Goal: Navigation & Orientation: Find specific page/section

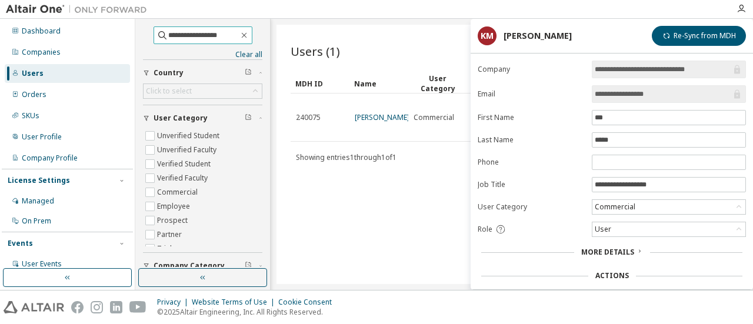
click at [189, 36] on input "**********" at bounding box center [203, 35] width 71 height 12
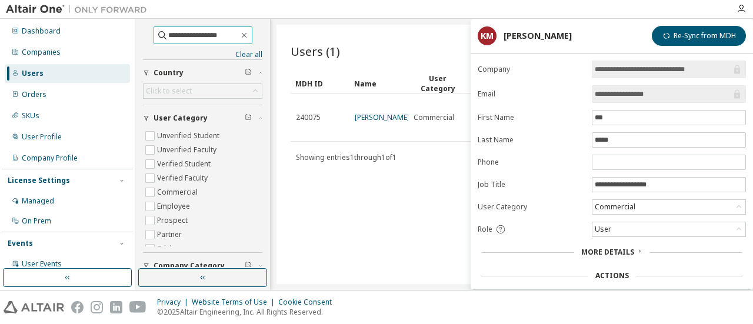
click at [189, 36] on input "**********" at bounding box center [203, 35] width 71 height 12
paste input "*********"
type input "**********"
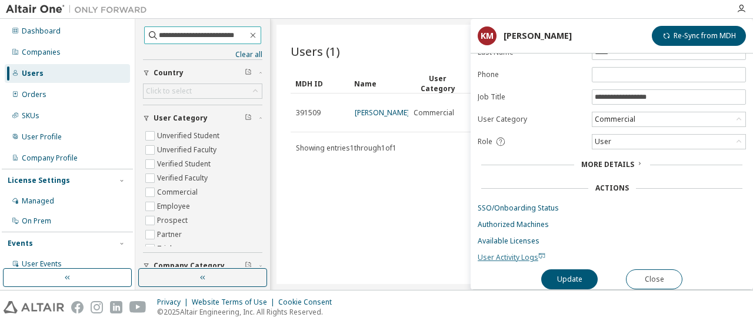
scroll to position [89, 0]
click at [654, 272] on button "Close" at bounding box center [654, 279] width 56 height 20
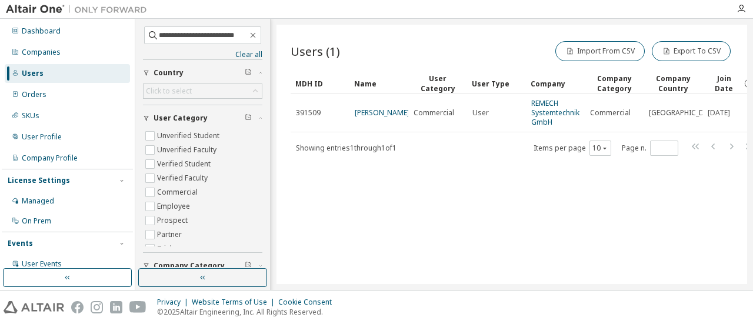
click at [546, 110] on link "REMECH Systemtechnik GmbH" at bounding box center [555, 112] width 48 height 29
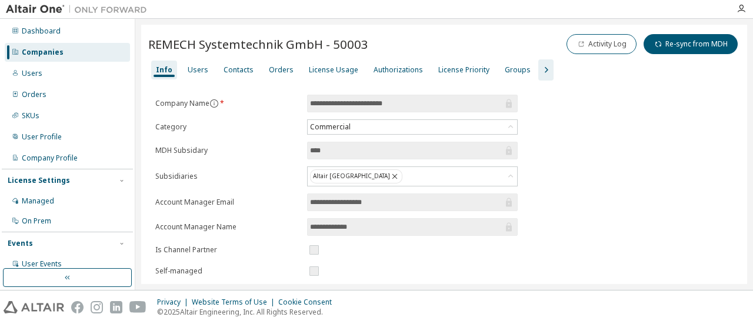
click at [539, 68] on icon "button" at bounding box center [546, 70] width 14 height 14
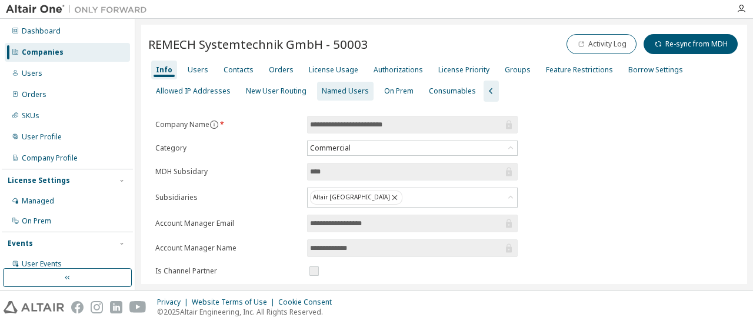
click at [336, 92] on div "Named Users" at bounding box center [345, 90] width 47 height 9
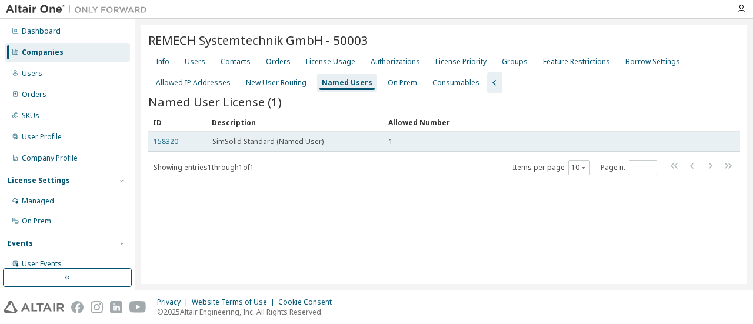
click at [165, 142] on link "158320" at bounding box center [165, 141] width 25 height 10
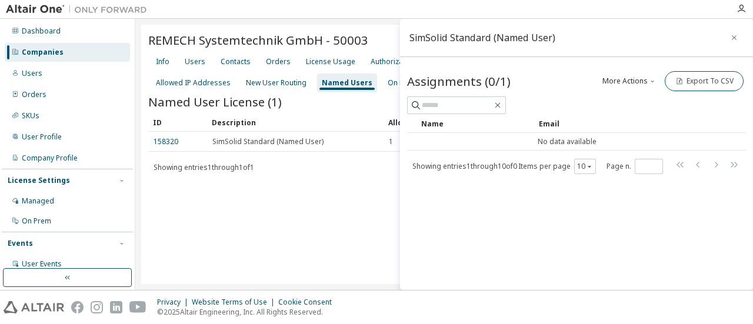
click at [369, 217] on div "REMECH Systemtechnik GmbH - 50003 Clear Load Save Save As Field Operator Value …" at bounding box center [444, 154] width 606 height 259
click at [735, 40] on icon "button" at bounding box center [734, 37] width 8 height 9
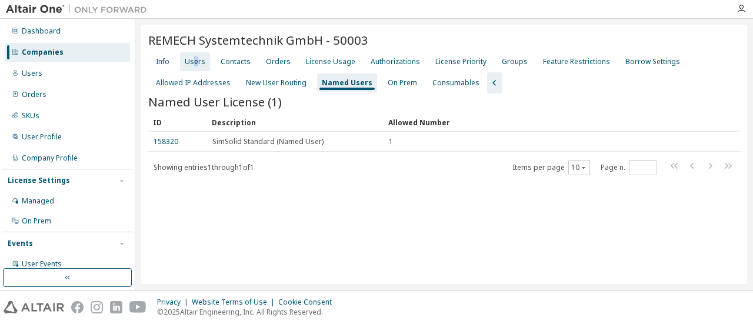
click at [195, 59] on div "Users" at bounding box center [195, 61] width 21 height 9
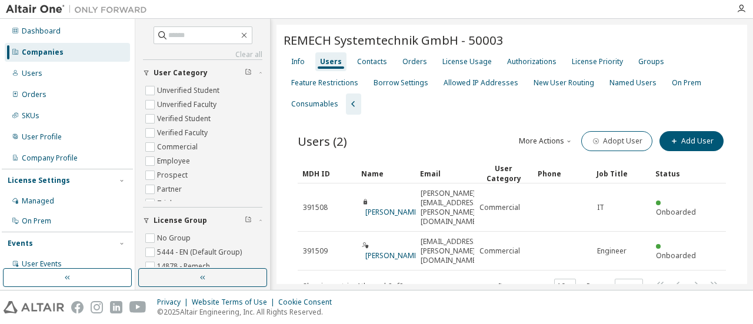
click at [540, 83] on div "New User Routing" at bounding box center [563, 82] width 61 height 9
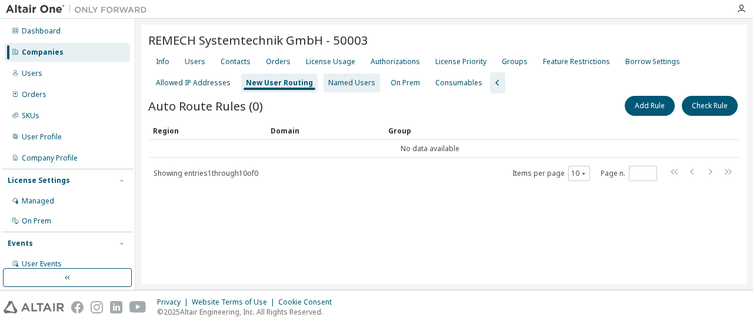
click at [338, 80] on div "Named Users" at bounding box center [351, 82] width 47 height 9
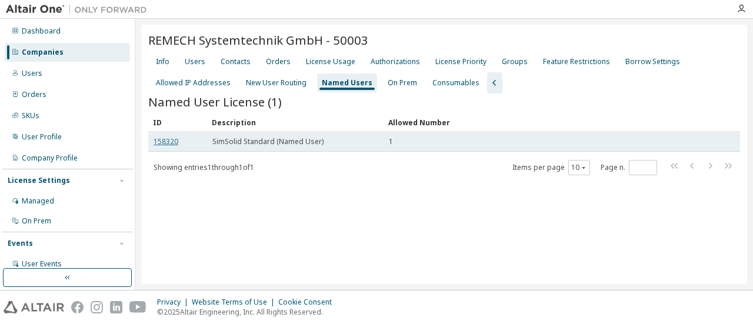
click at [176, 144] on link "158320" at bounding box center [165, 141] width 25 height 10
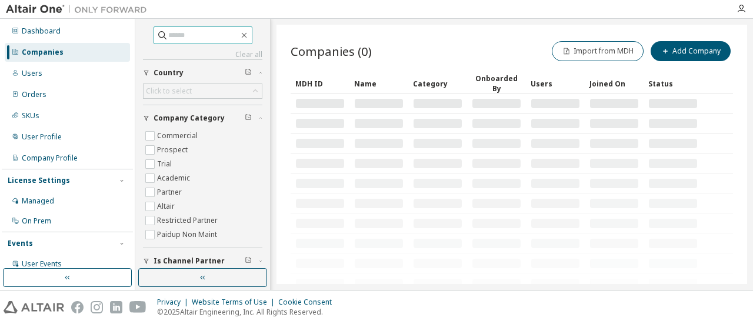
click at [193, 32] on input "text" at bounding box center [203, 35] width 71 height 12
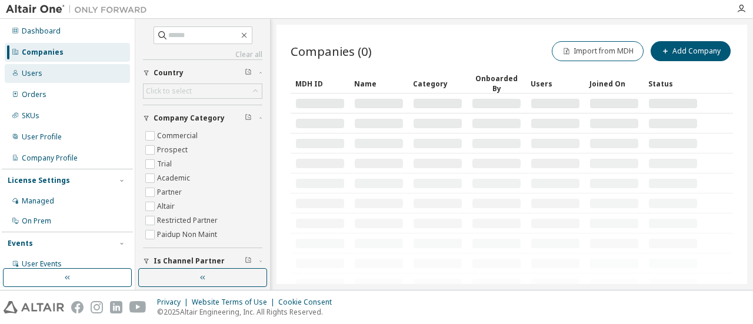
click at [32, 70] on div "Users" at bounding box center [32, 73] width 21 height 9
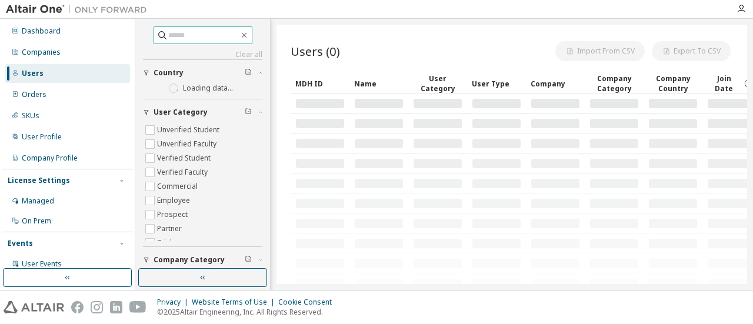
click at [168, 35] on input "text" at bounding box center [203, 35] width 71 height 12
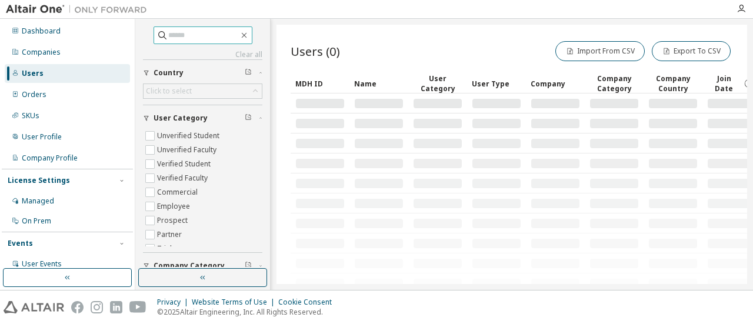
paste input "**********"
type input "**********"
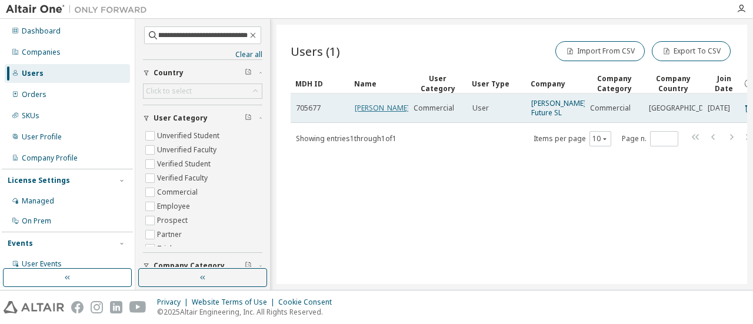
click at [373, 109] on link "[PERSON_NAME]" at bounding box center [382, 108] width 55 height 10
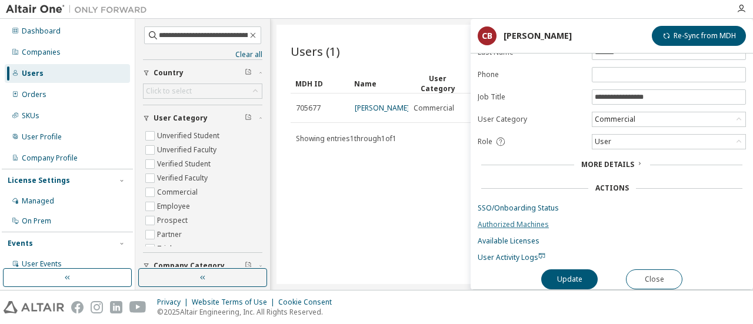
scroll to position [89, 0]
click at [507, 220] on link "Authorized Machines" at bounding box center [611, 224] width 268 height 9
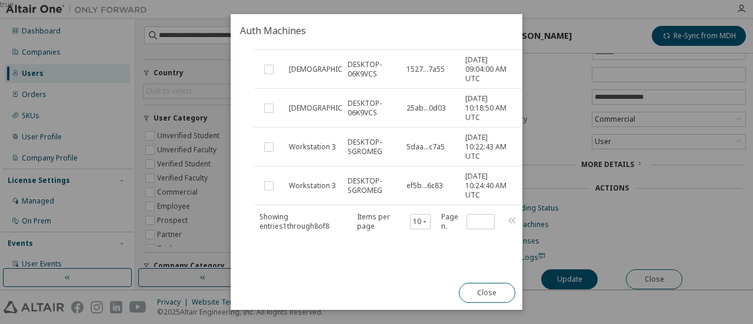
scroll to position [0, 0]
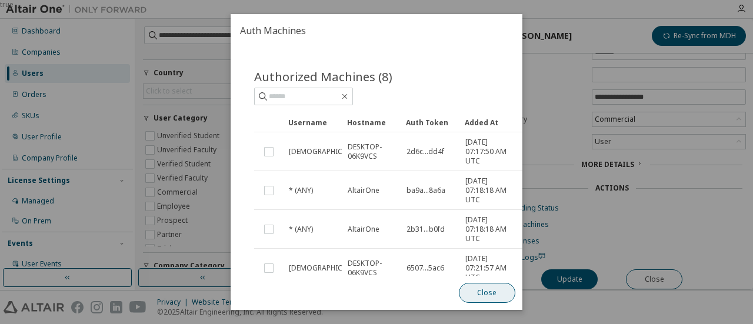
click at [486, 292] on button "Close" at bounding box center [487, 293] width 56 height 20
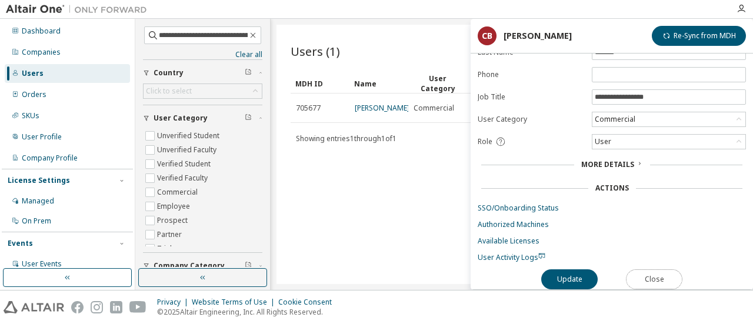
drag, startPoint x: 650, startPoint y: 268, endPoint x: 645, endPoint y: 264, distance: 6.4
click at [651, 269] on button "Close" at bounding box center [654, 279] width 56 height 20
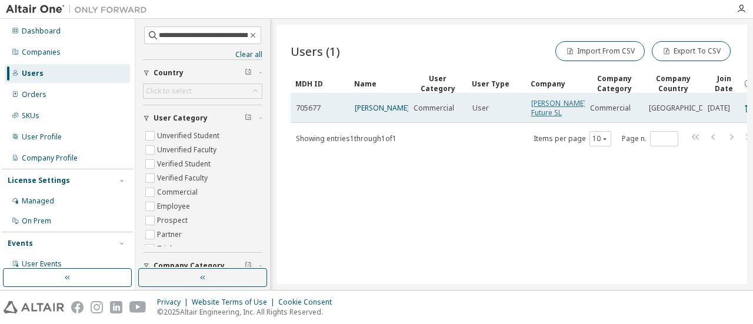
click at [532, 110] on link "[PERSON_NAME] Future SL" at bounding box center [558, 107] width 55 height 19
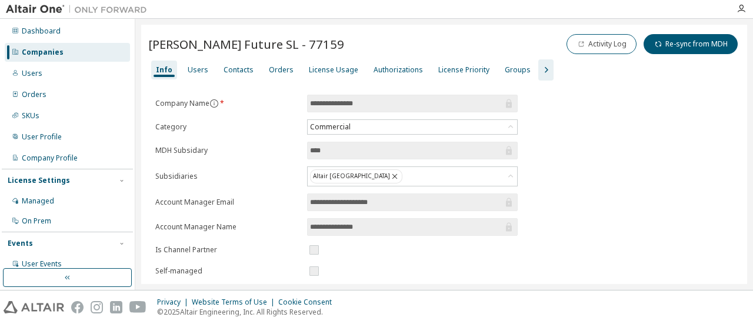
click at [539, 67] on icon "button" at bounding box center [546, 70] width 14 height 14
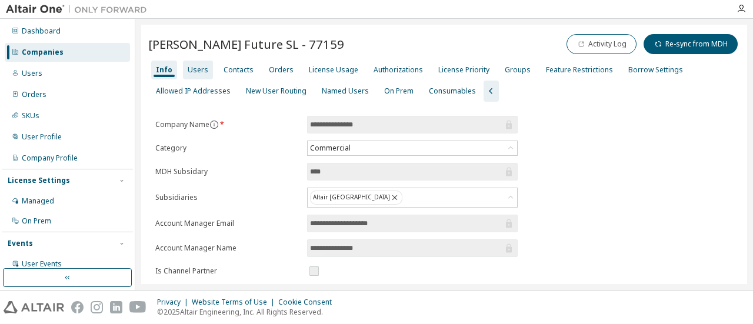
click at [186, 76] on div "Users" at bounding box center [198, 70] width 30 height 19
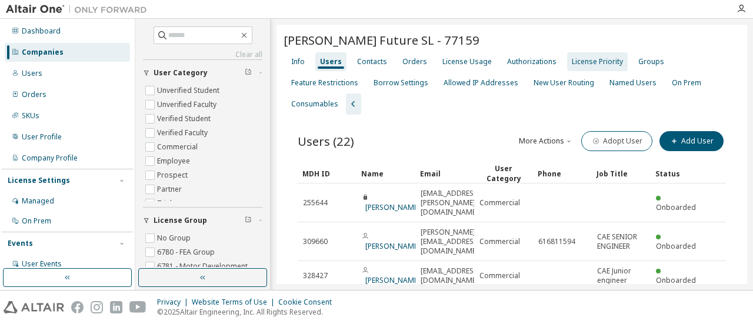
click at [594, 59] on div "License Priority" at bounding box center [597, 61] width 51 height 9
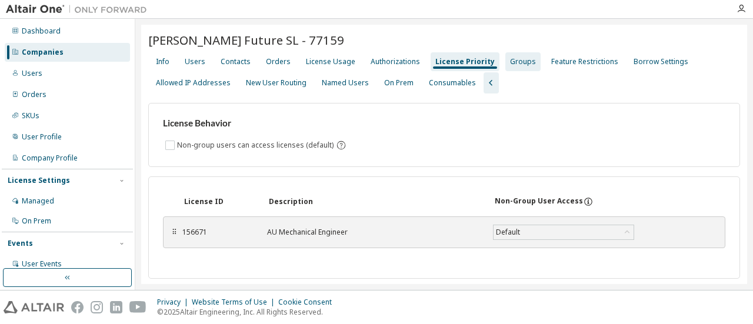
click at [510, 62] on div "Groups" at bounding box center [523, 61] width 26 height 9
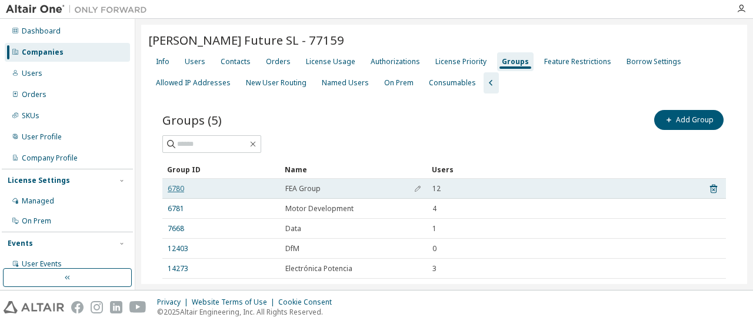
click at [180, 191] on link "6780" at bounding box center [176, 188] width 16 height 9
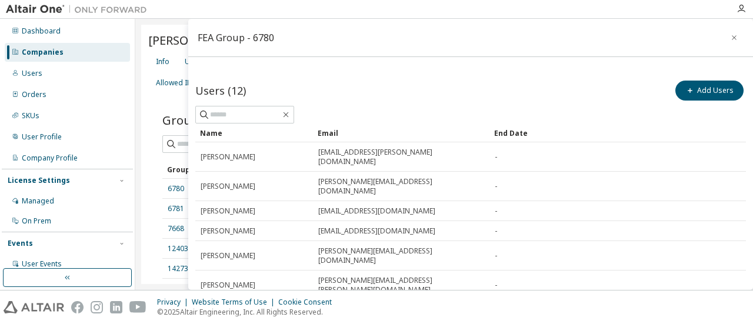
click at [730, 37] on icon "button" at bounding box center [734, 37] width 8 height 9
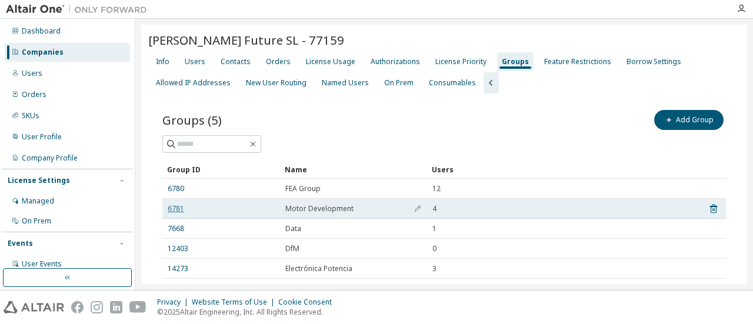
click at [173, 207] on link "6781" at bounding box center [176, 208] width 16 height 9
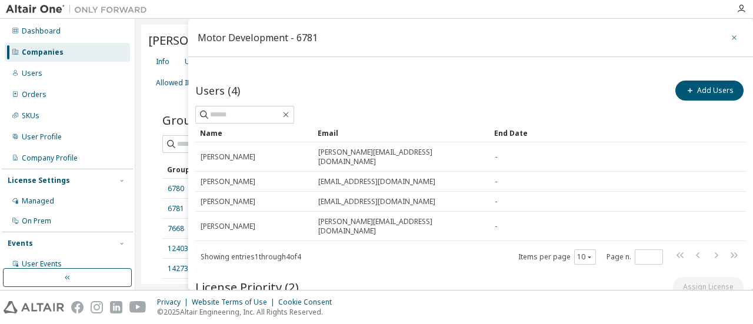
click at [724, 42] on button "button" at bounding box center [733, 37] width 19 height 19
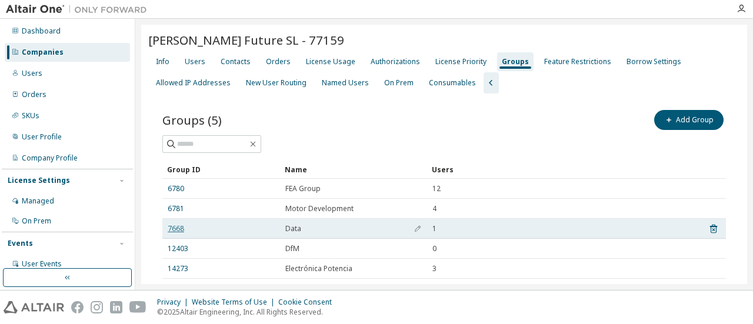
click at [173, 228] on link "7668" at bounding box center [176, 228] width 16 height 9
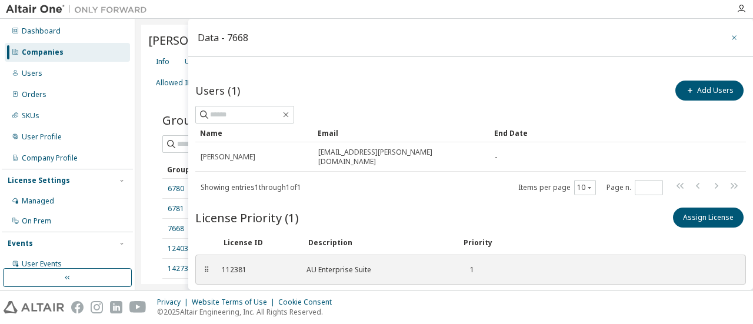
click at [730, 38] on icon "button" at bounding box center [734, 37] width 8 height 9
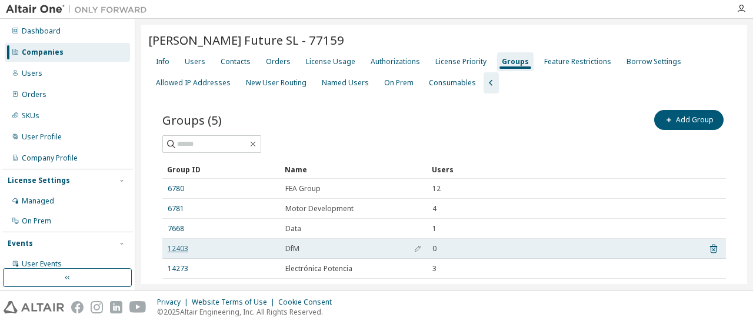
click at [175, 249] on link "12403" at bounding box center [178, 248] width 21 height 9
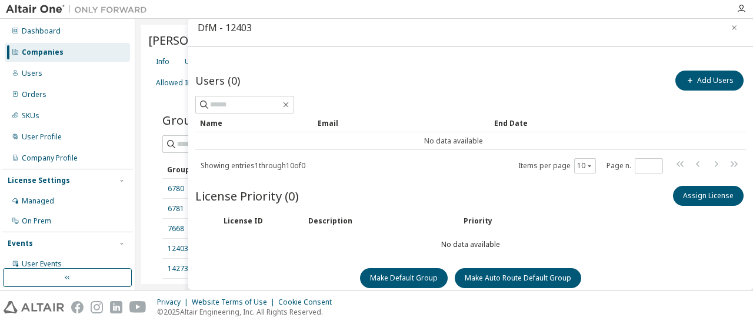
scroll to position [15, 0]
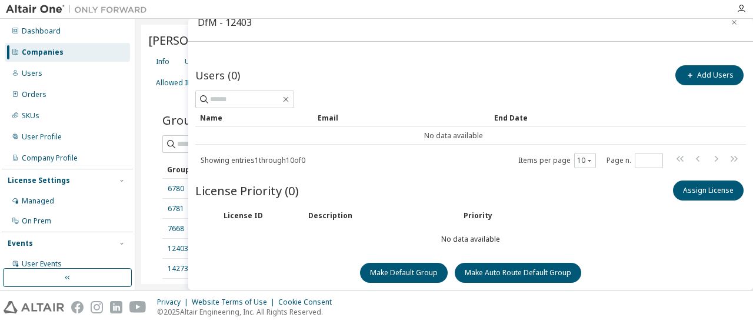
click at [730, 24] on icon "button" at bounding box center [734, 22] width 8 height 9
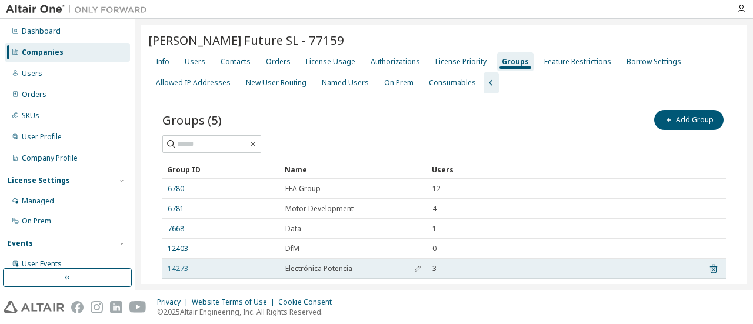
click at [180, 269] on link "14273" at bounding box center [178, 268] width 21 height 9
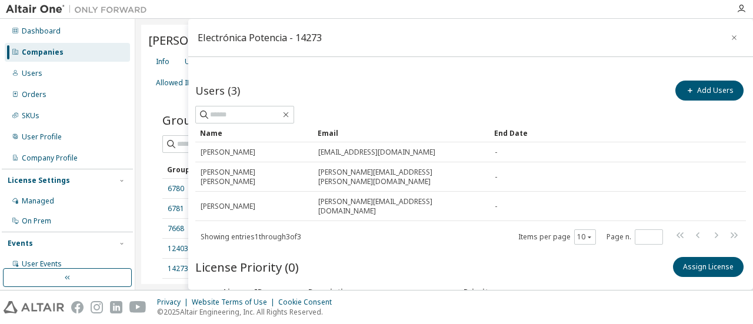
click at [730, 40] on icon "button" at bounding box center [734, 37] width 8 height 9
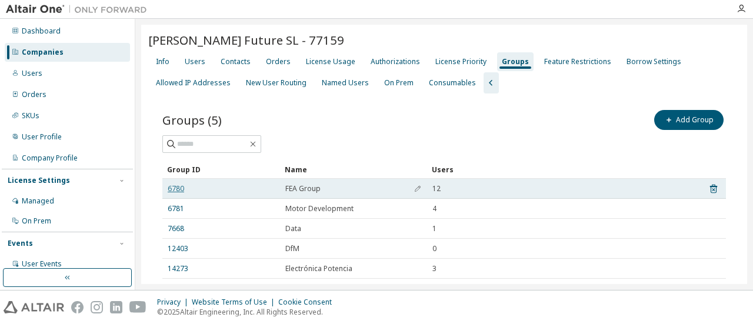
click at [181, 186] on link "6780" at bounding box center [176, 188] width 16 height 9
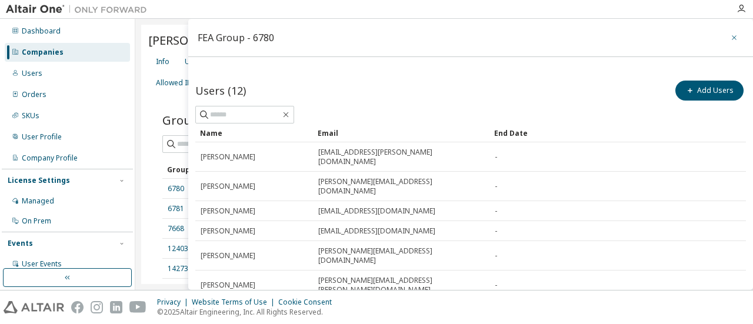
click at [730, 37] on icon "button" at bounding box center [734, 37] width 8 height 9
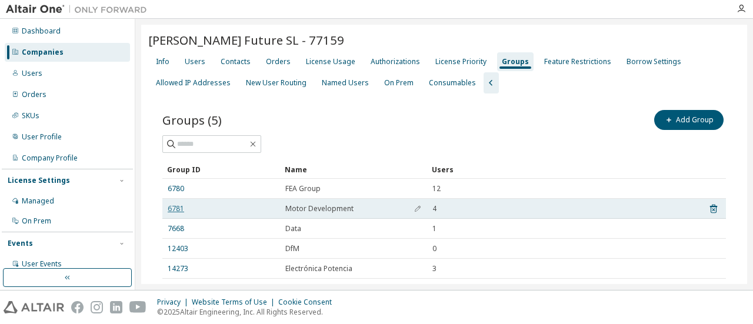
click at [175, 208] on link "6781" at bounding box center [176, 208] width 16 height 9
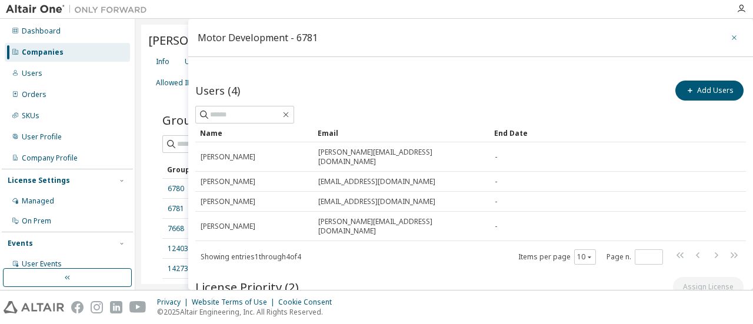
click at [730, 42] on icon "button" at bounding box center [734, 37] width 8 height 9
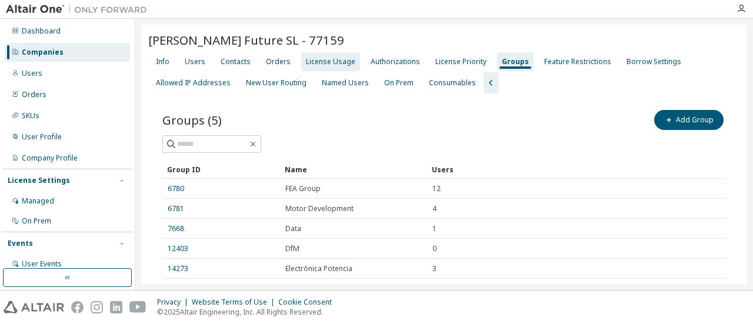
click at [326, 62] on div "License Usage" at bounding box center [330, 61] width 49 height 9
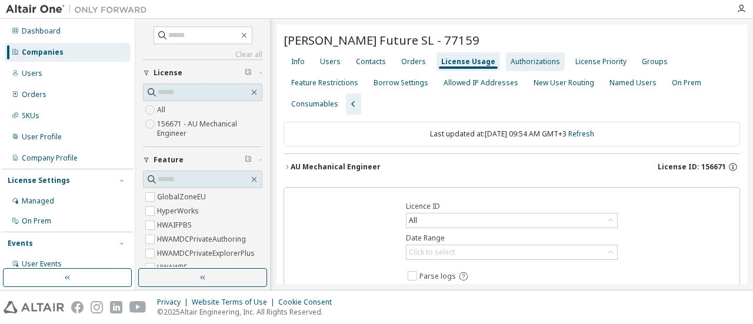
click at [544, 64] on div "Authorizations" at bounding box center [534, 61] width 49 height 9
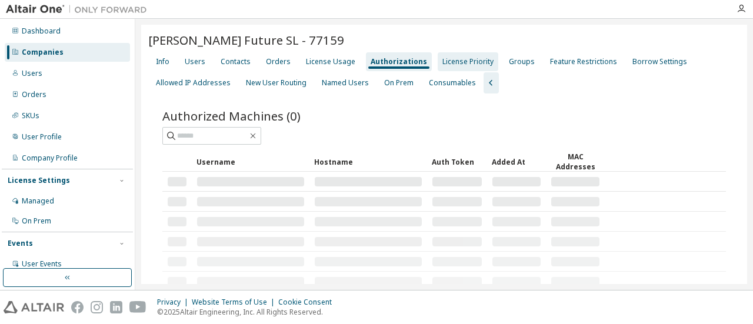
click at [465, 65] on div "License Priority" at bounding box center [467, 61] width 51 height 9
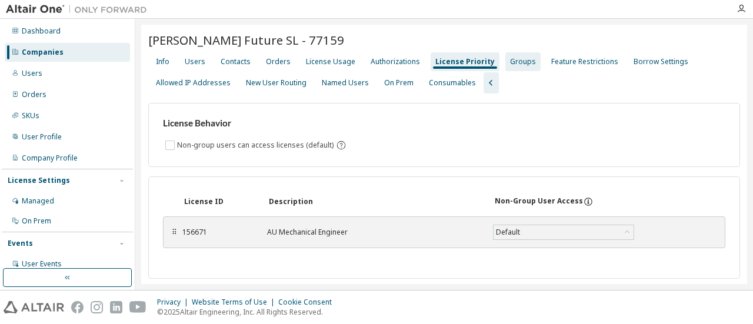
click at [511, 58] on div "Groups" at bounding box center [523, 61] width 26 height 9
